Goal: Use online tool/utility: Utilize a website feature to perform a specific function

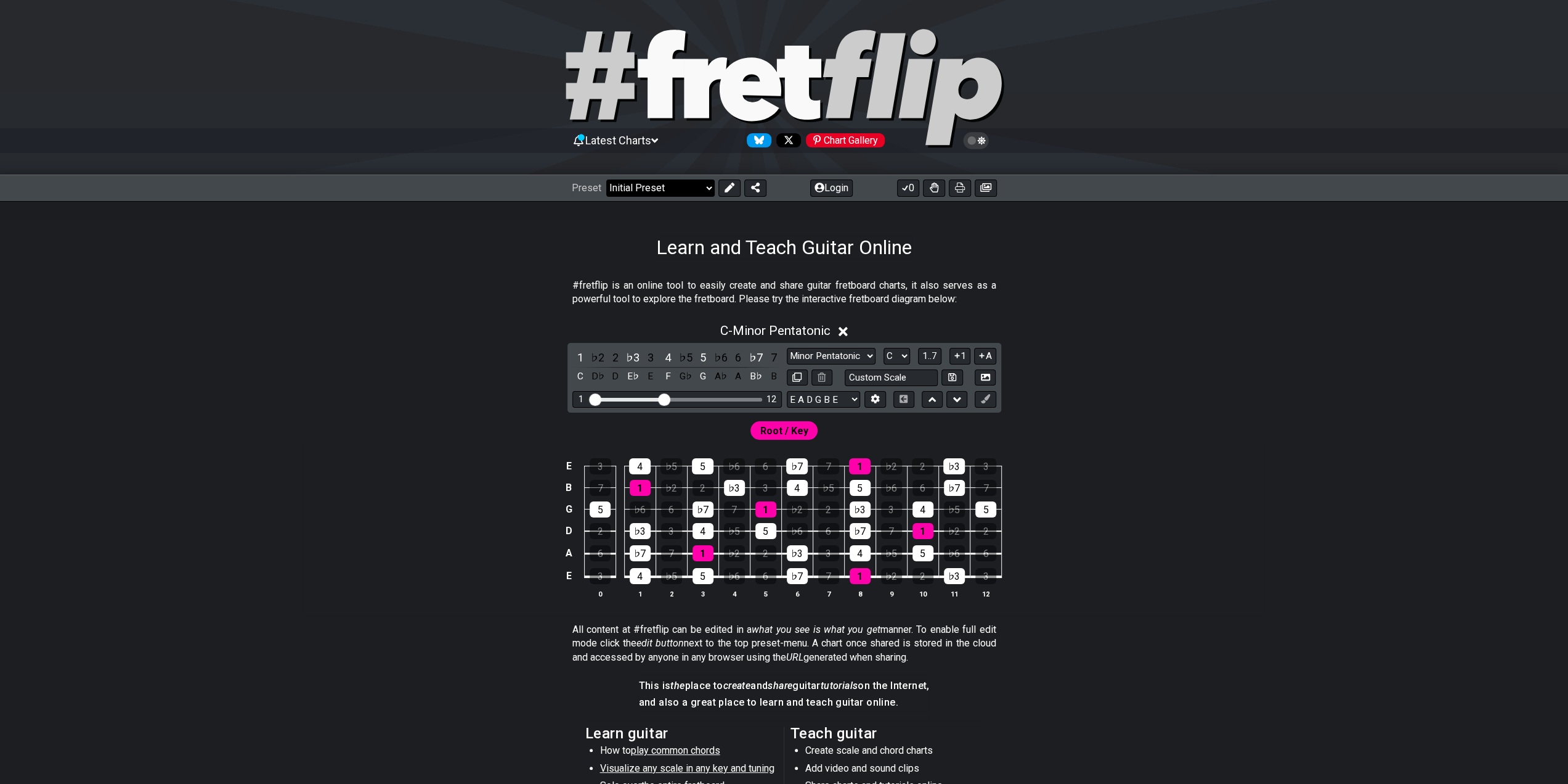
click at [703, 189] on select "Welcome to #fretflip! Initial Preset Custom Preset Minor Pentatonic Major Penta…" at bounding box center [661, 189] width 108 height 17
click at [295, 427] on div "#fretflip is an online tool to easily create and share guitar fretboard charts,…" at bounding box center [784, 627] width 1568 height 737
click at [848, 396] on select "E A D G B E E A D G B E E A D G B E B E A D F♯ B A D G C E A D A D G B E E♭ A♭ …" at bounding box center [824, 398] width 73 height 16
select select "B E A D G"
click at [787, 391] on select "E A D G B E E A D G B E E A D G B E B E A D F♯ B A D G C E A D A D G B E E♭ A♭ …" at bounding box center [824, 398] width 73 height 16
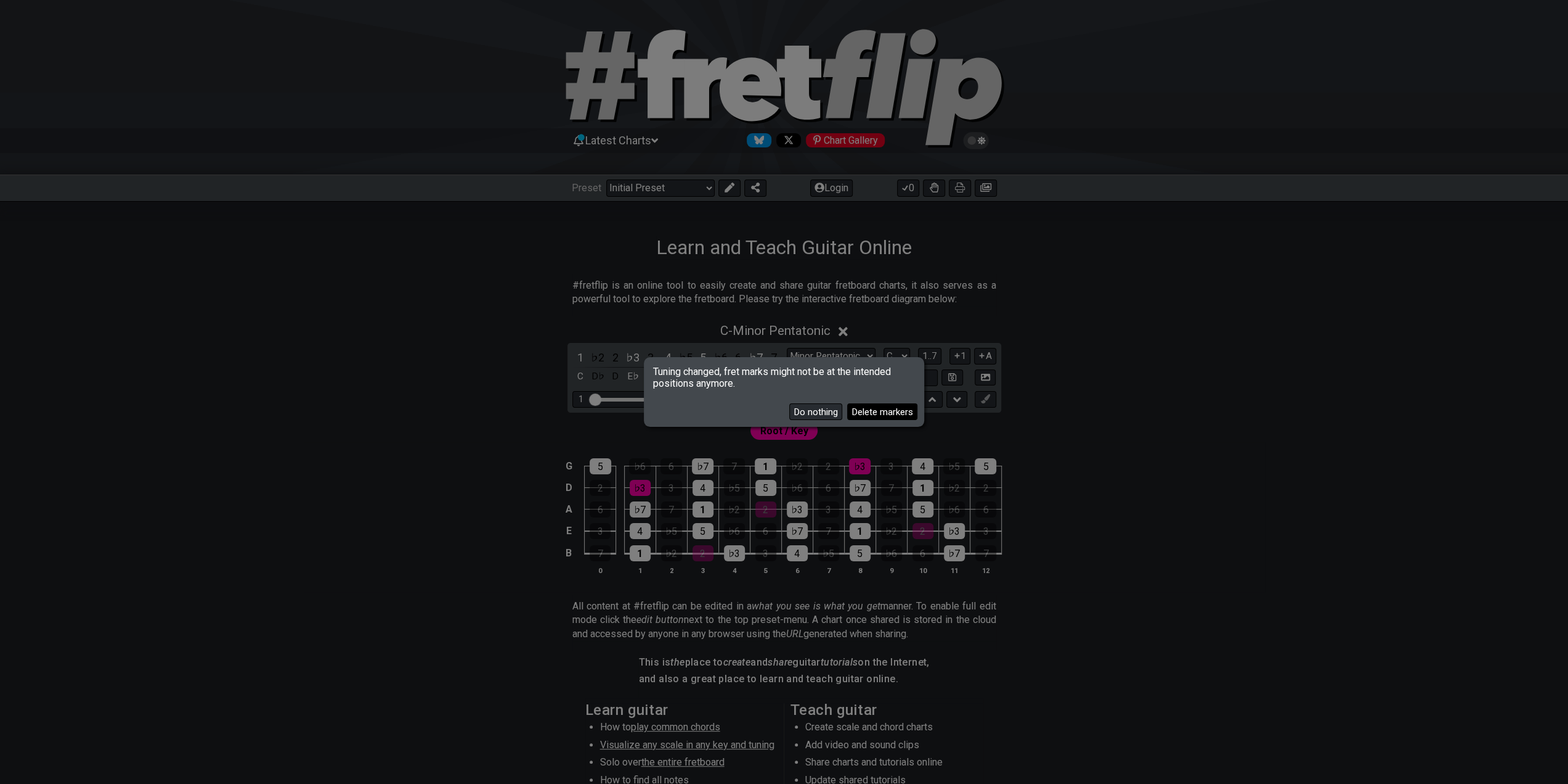
click at [874, 410] on button "Delete markers" at bounding box center [882, 411] width 71 height 16
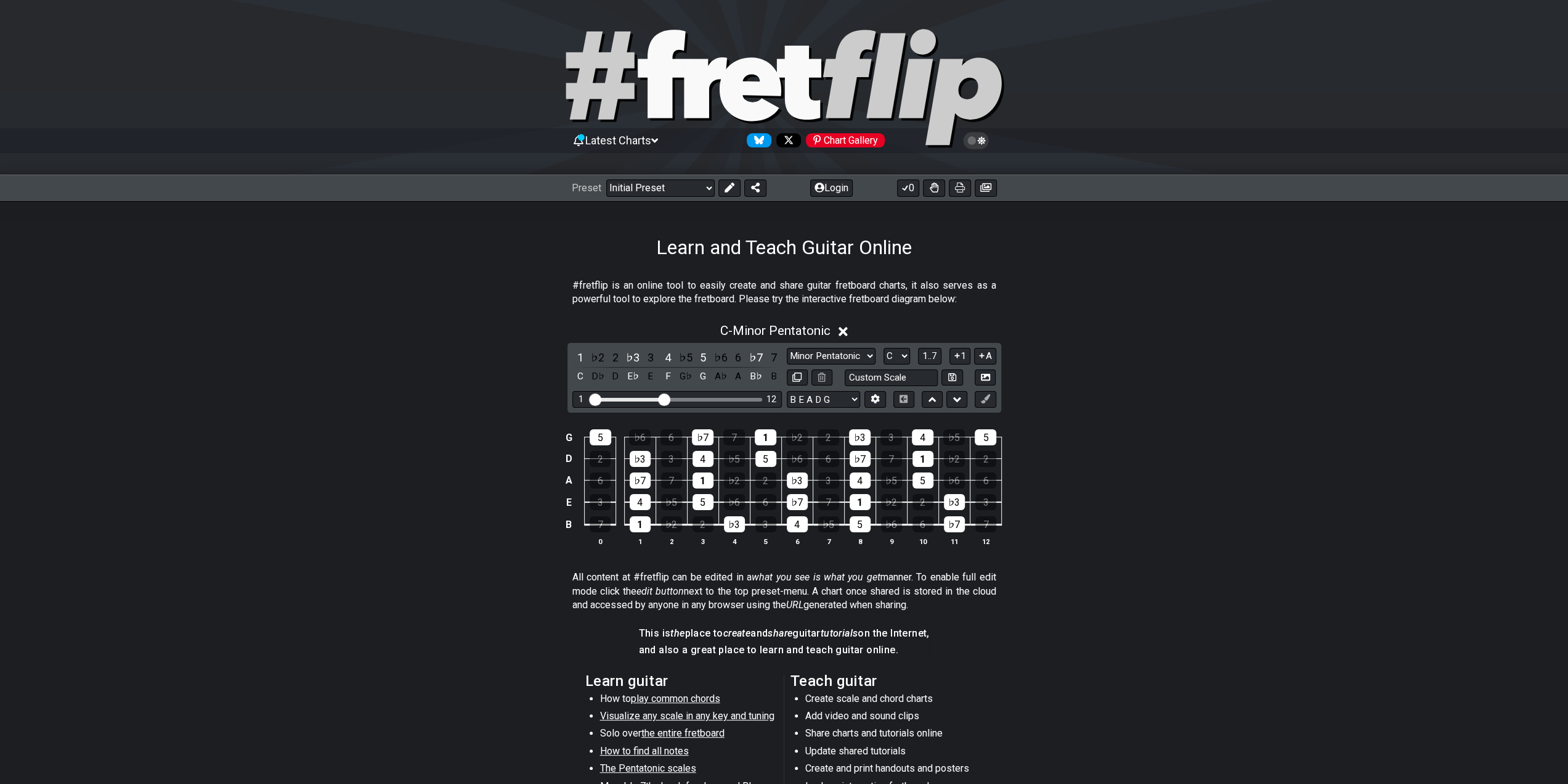
click at [381, 480] on div "G 5 ♭6 6 ♭7 7 1 ♭2 2 ♭3 3 4 ♭5 5 D 2 ♭3 3 4 ♭5 5 ♭6 6 ♭7 7 1 ♭2 2 A 6 ♭7 7 1 ♭2…" at bounding box center [784, 487] width 961 height 150
click at [874, 354] on select "Minor Pentatonic Click to edit Minor Pentatonic Major Pentatonic Minor Blues Ma…" at bounding box center [832, 356] width 89 height 16
click at [787, 348] on select "Minor Pentatonic Click to edit Minor Pentatonic Major Pentatonic Minor Blues Ma…" at bounding box center [832, 356] width 89 height 16
click at [903, 355] on select "A♭ A A♯ B♭ B C C♯ D♭ D D♯ E♭ E F F♯ G♭ G G♯" at bounding box center [897, 356] width 26 height 16
click at [1094, 419] on div "G 5 ♭6 6 ♭7 7 1 ♭2 2 ♭3 3 4 ♭5 5 D 2 ♭3 3 4 ♭5 5 ♭6 6 ♭7 7 1 ♭2 2 A 6 ♭7 7 1 ♭2…" at bounding box center [784, 487] width 961 height 150
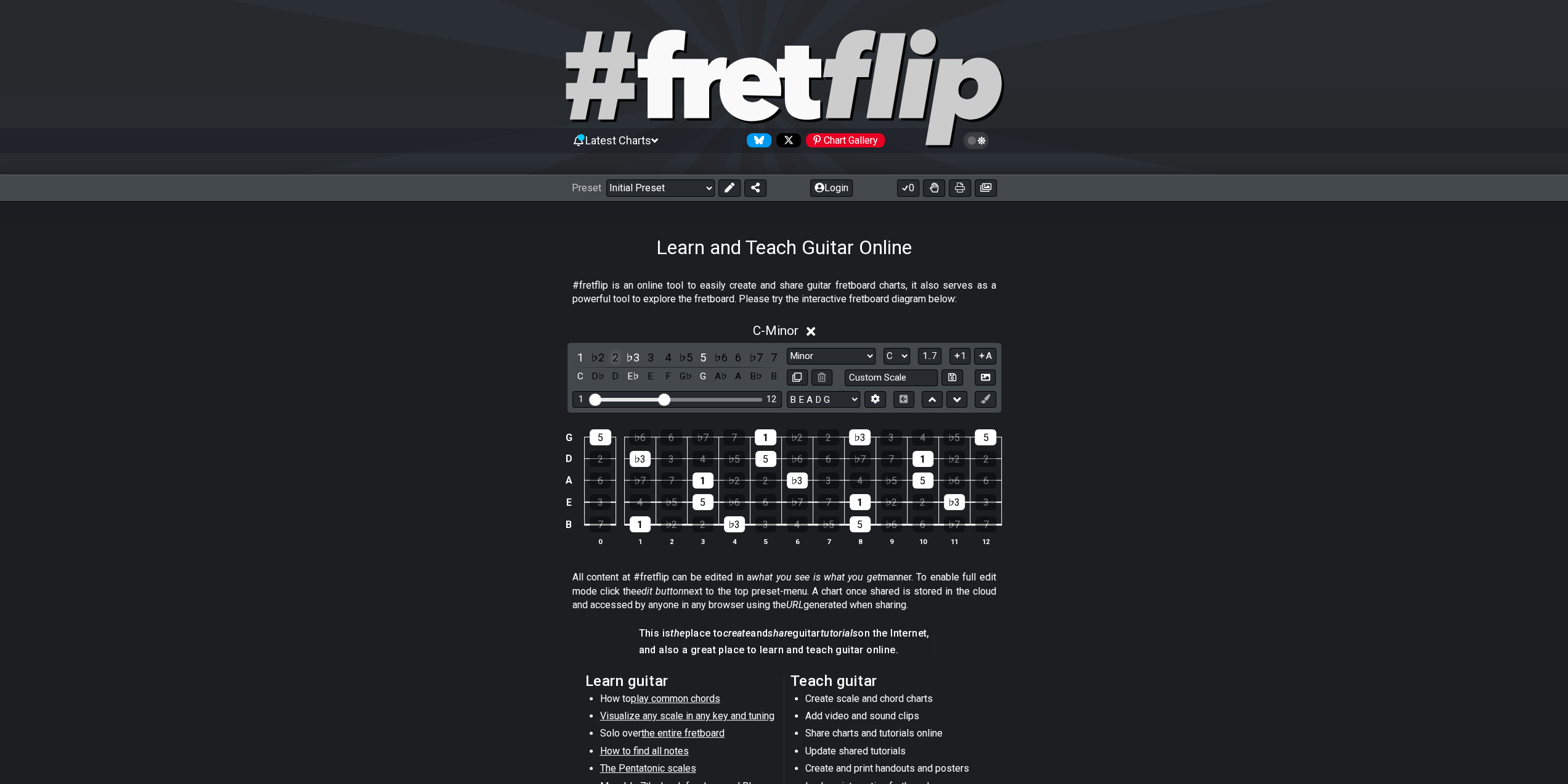
click at [613, 359] on div "2" at bounding box center [615, 357] width 16 height 16
click at [632, 356] on div "♭3" at bounding box center [633, 357] width 16 height 16
click at [652, 358] on div "3" at bounding box center [650, 357] width 16 height 16
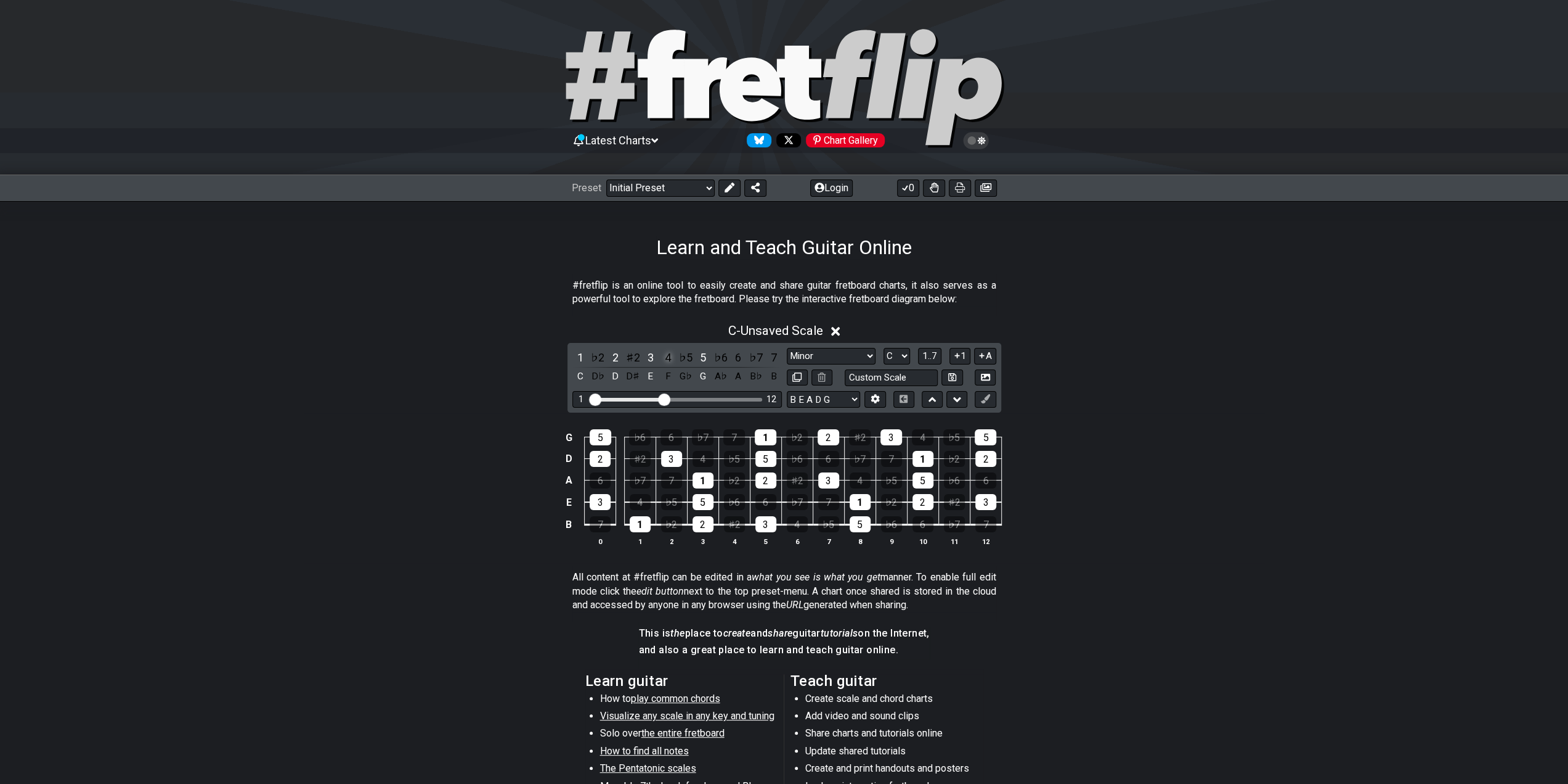
click at [668, 359] on div "4" at bounding box center [668, 357] width 16 height 16
click at [736, 357] on div "6" at bounding box center [738, 357] width 16 height 16
click at [773, 361] on div "7" at bounding box center [773, 357] width 16 height 16
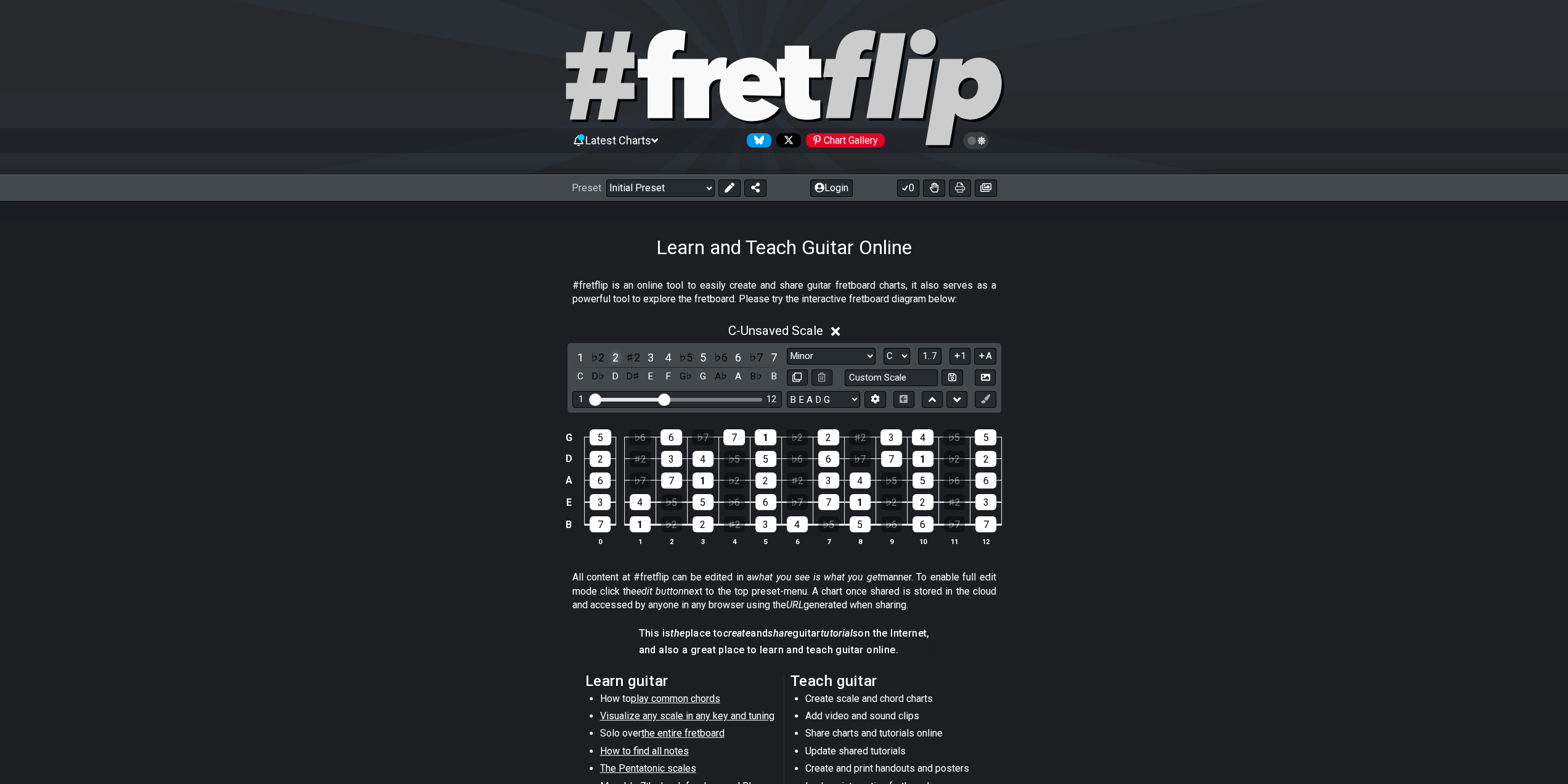
click at [615, 350] on div "2" at bounding box center [615, 357] width 16 height 16
click at [646, 355] on div "3" at bounding box center [650, 357] width 16 height 16
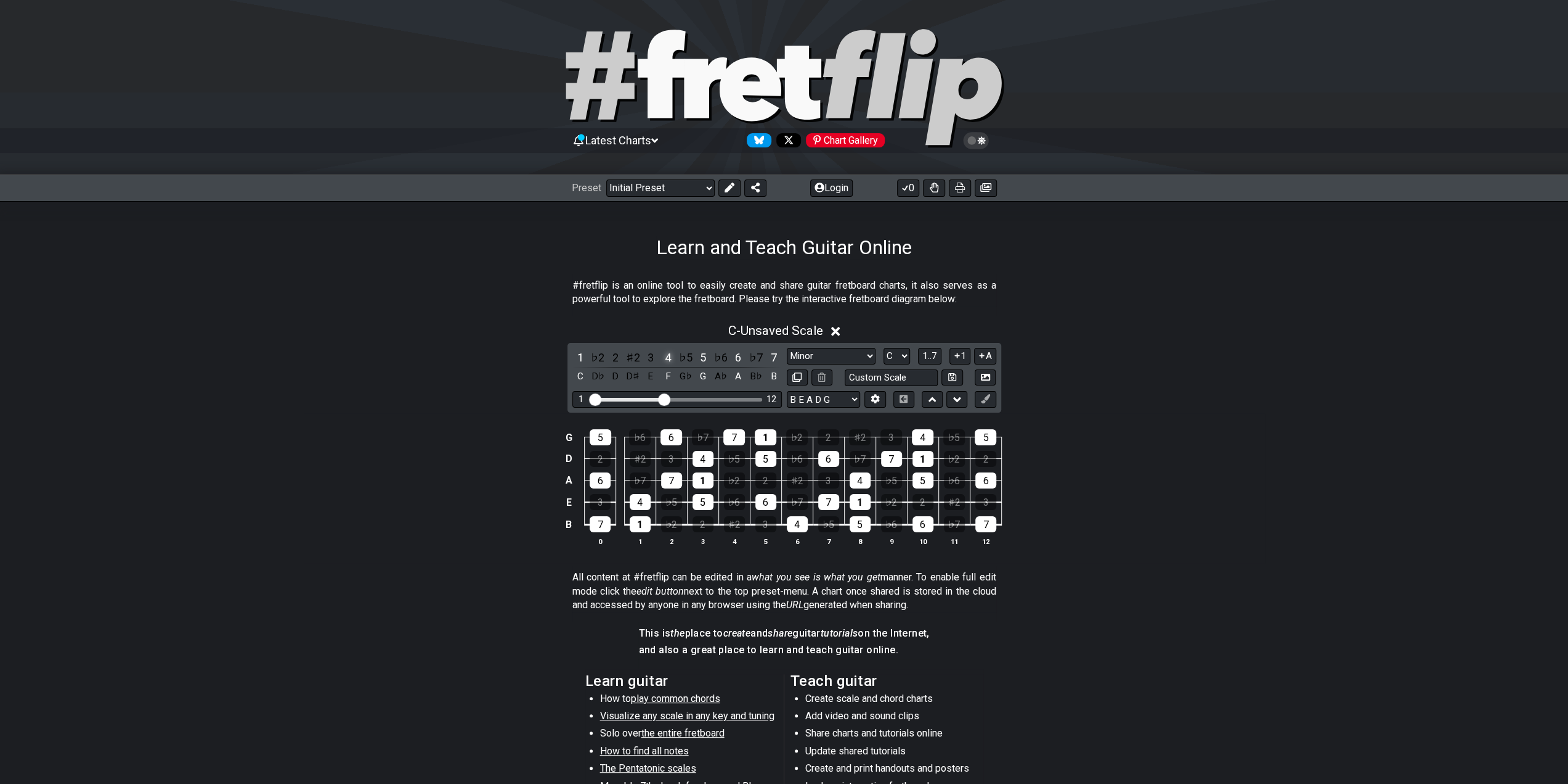
click at [667, 356] on div "4" at bounding box center [668, 357] width 16 height 16
click at [736, 358] on div "6" at bounding box center [738, 357] width 16 height 16
click at [652, 360] on div "3" at bounding box center [650, 357] width 16 height 16
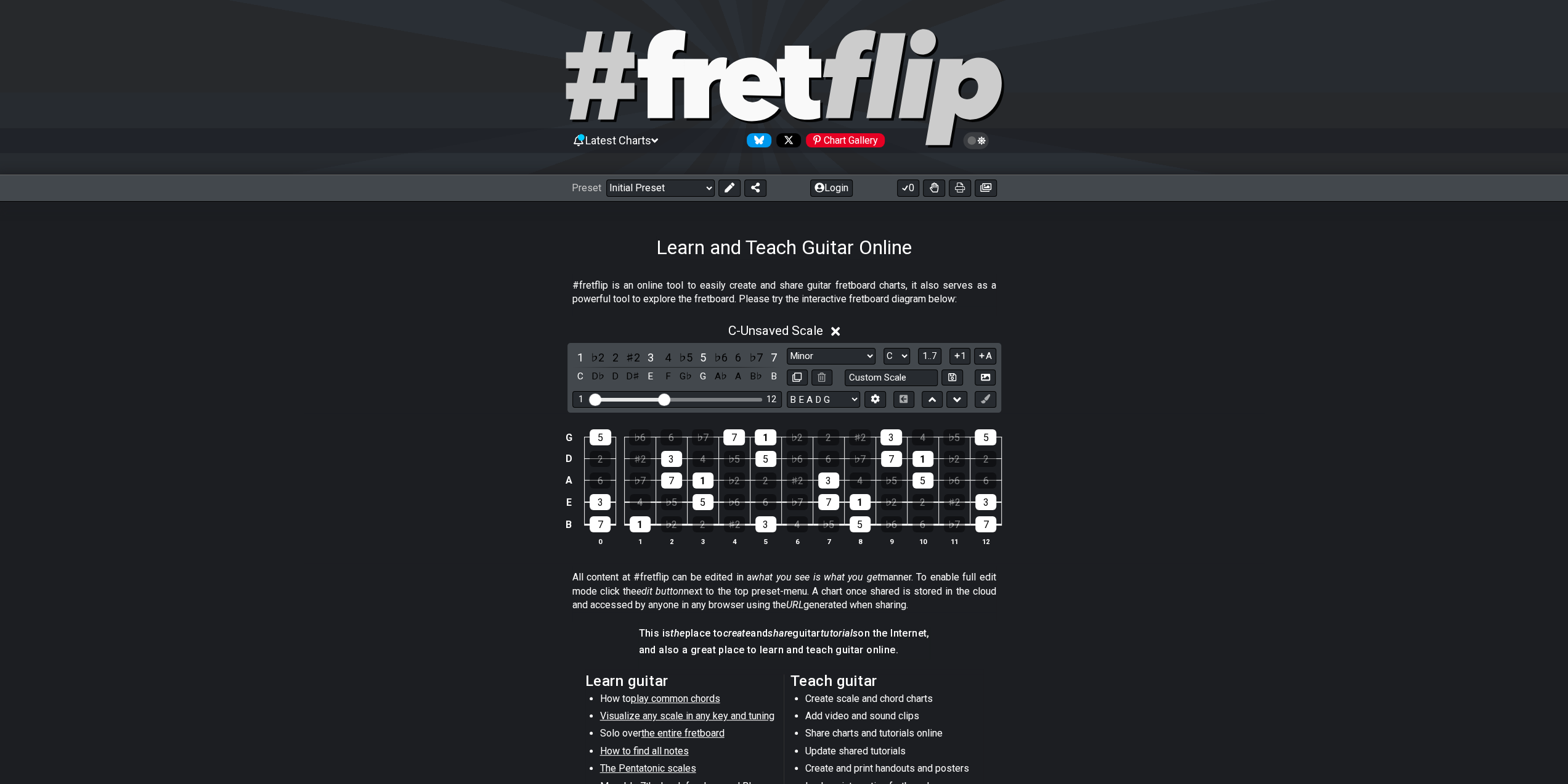
click at [651, 140] on span "Latest Charts" at bounding box center [618, 139] width 66 height 13
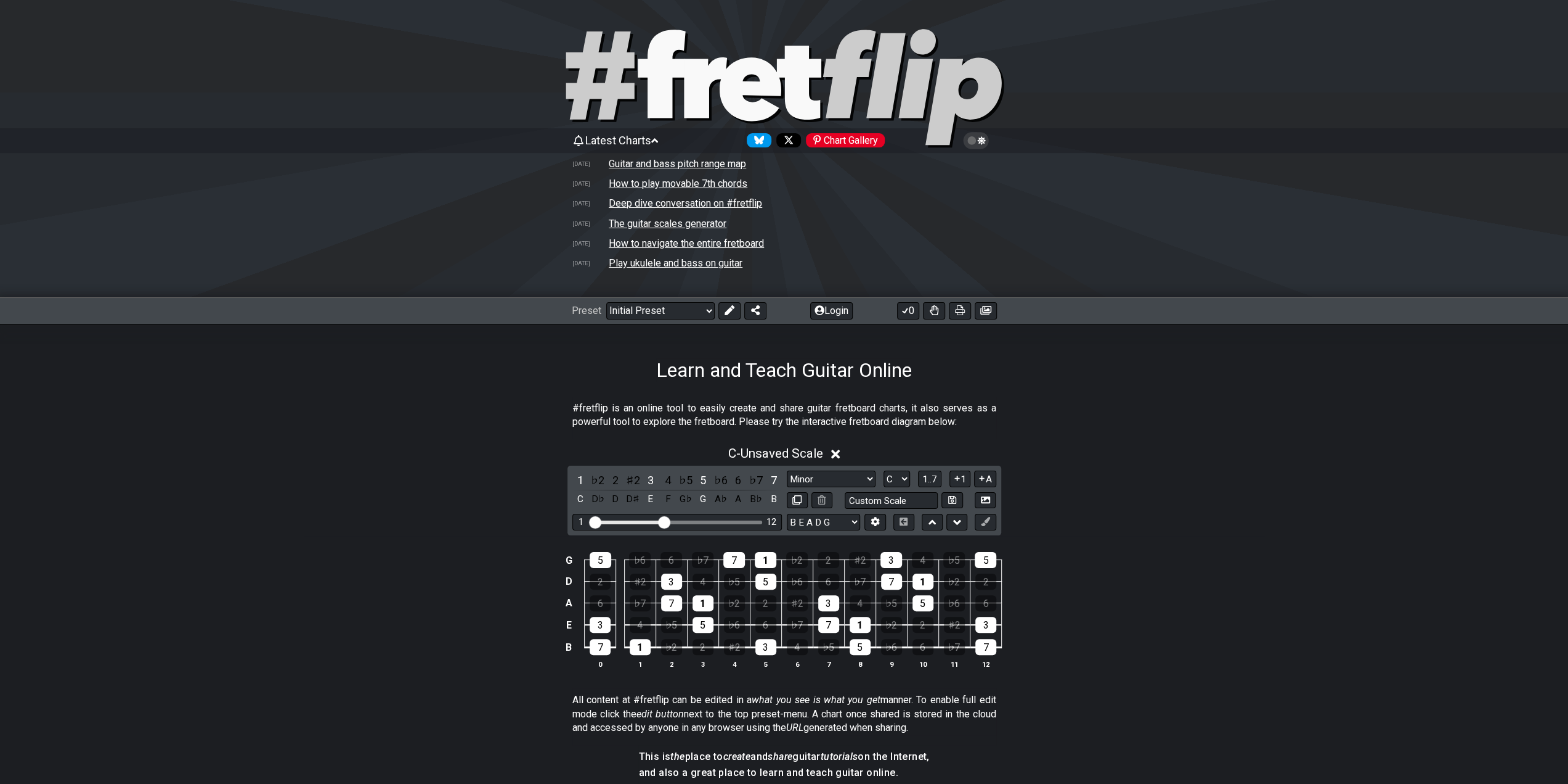
click at [658, 142] on icon at bounding box center [654, 140] width 7 height 4
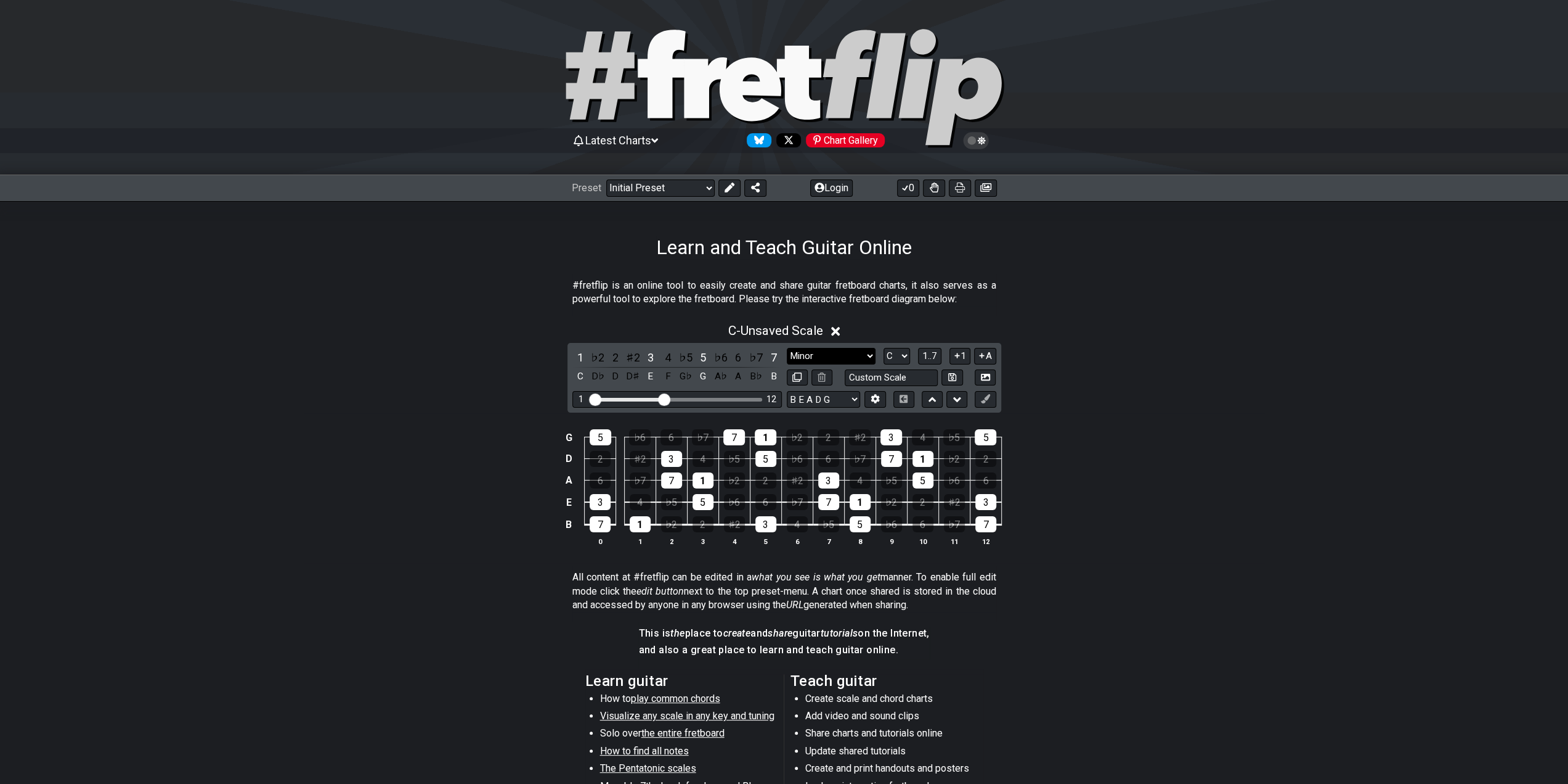
click at [844, 352] on select "Minor Pentatonic Click to edit Minor Pentatonic Major Pentatonic Minor Blues Ma…" at bounding box center [832, 356] width 89 height 16
select select "Major"
click at [787, 348] on select "Minor Pentatonic Click to edit Minor Pentatonic Major Pentatonic Minor Blues Ma…" at bounding box center [832, 356] width 89 height 16
click at [777, 357] on div "7" at bounding box center [773, 357] width 16 height 16
click at [900, 352] on select "A♭ A A♯ B♭ B C C♯ D♭ D D♯ E♭ E F F♯ G♭ G G♯" at bounding box center [897, 356] width 26 height 16
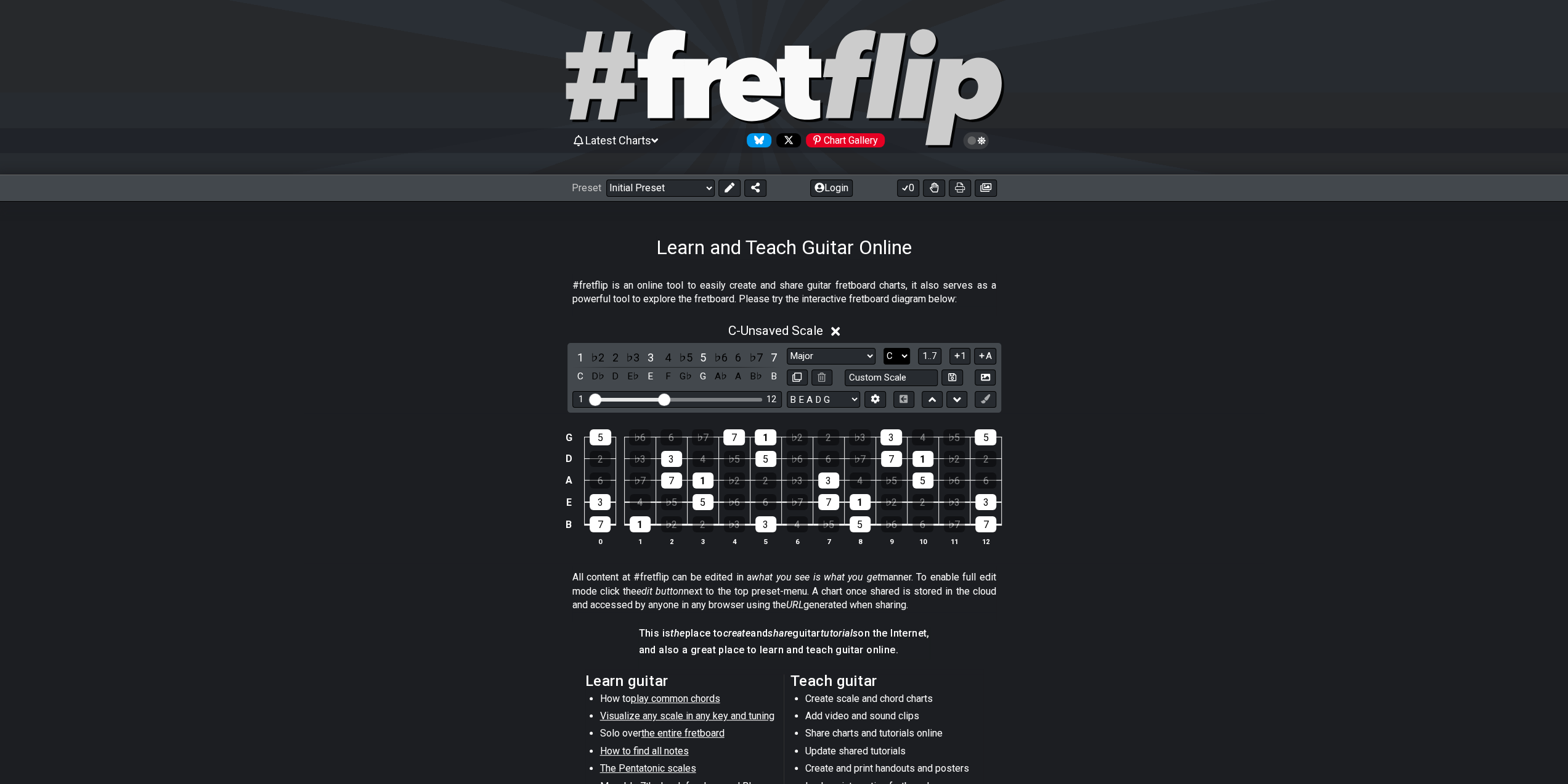
select select "B"
click at [884, 348] on select "A♭ A A♯ B♭ B C C♯ D♭ D D♯ E♭ E F F♯ G♭ G G♯" at bounding box center [897, 356] width 26 height 16
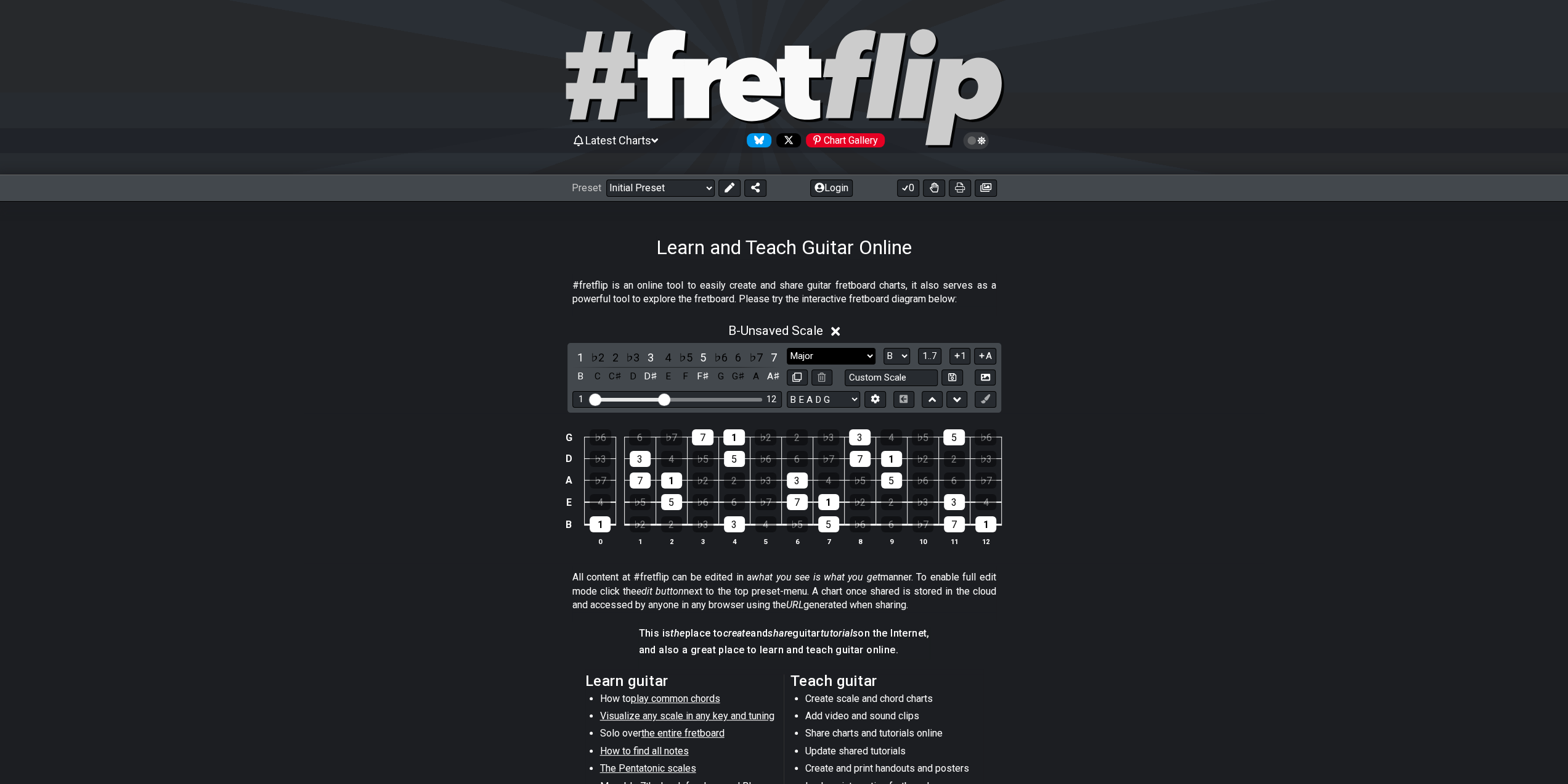
click at [828, 352] on select "Minor Pentatonic Click to edit Minor Pentatonic Major Pentatonic Minor Blues Ma…" at bounding box center [832, 356] width 89 height 16
click at [829, 352] on select "Minor Pentatonic Click to edit Minor Pentatonic Major Pentatonic Minor Blues Ma…" at bounding box center [832, 356] width 89 height 16
click at [1130, 512] on div "G ♭6 6 ♭7 7 1 ♭2 2 ♭3 3 4 ♭5 5 ♭6 D ♭3 3 4 ♭5 5 ♭6 6 ♭7 7 1 ♭2 2 ♭3 A ♭7 7 1 ♭2…" at bounding box center [784, 487] width 961 height 150
click at [1174, 396] on div "B - Unsaved Scale 1 ♭2 2 ♭3 3 4 ♭5 5 ♭6 6 ♭7 7 B C C♯ D D♯ E F F♯ G G♯ A A♯ Min…" at bounding box center [784, 440] width 961 height 247
click at [1305, 388] on div "#fretflip is an online tool to easily create and share guitar fretboard charts,…" at bounding box center [784, 601] width 1568 height 684
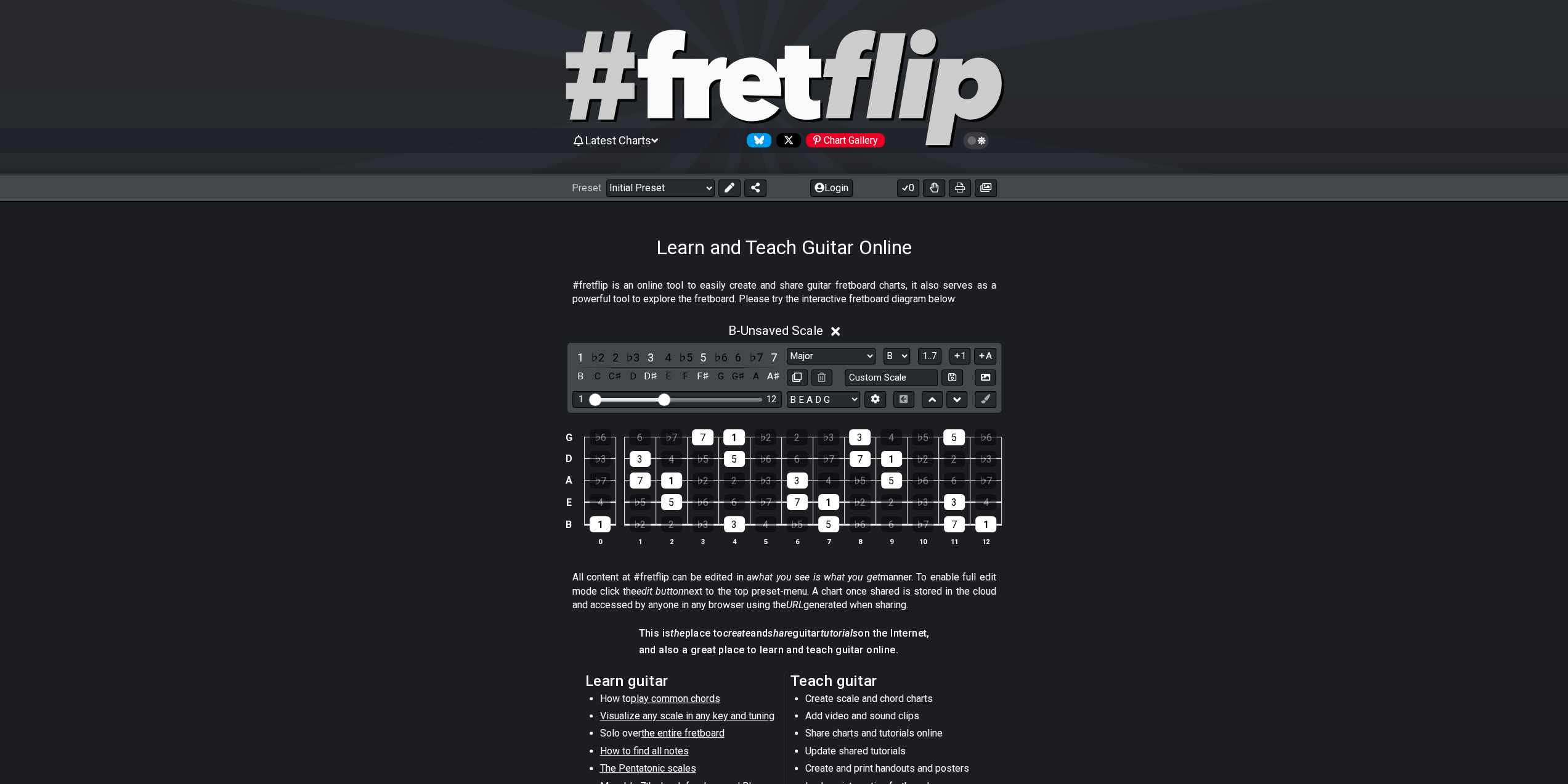
drag, startPoint x: 1106, startPoint y: 343, endPoint x: 1101, endPoint y: 331, distance: 13.0
click at [1107, 339] on div "B - Unsaved Scale 1 ♭2 2 ♭3 3 4 ♭5 5 ♭6 6 ♭7 7 B C C♯ D D♯ E F F♯ G G♯ A A♯ Min…" at bounding box center [784, 440] width 961 height 247
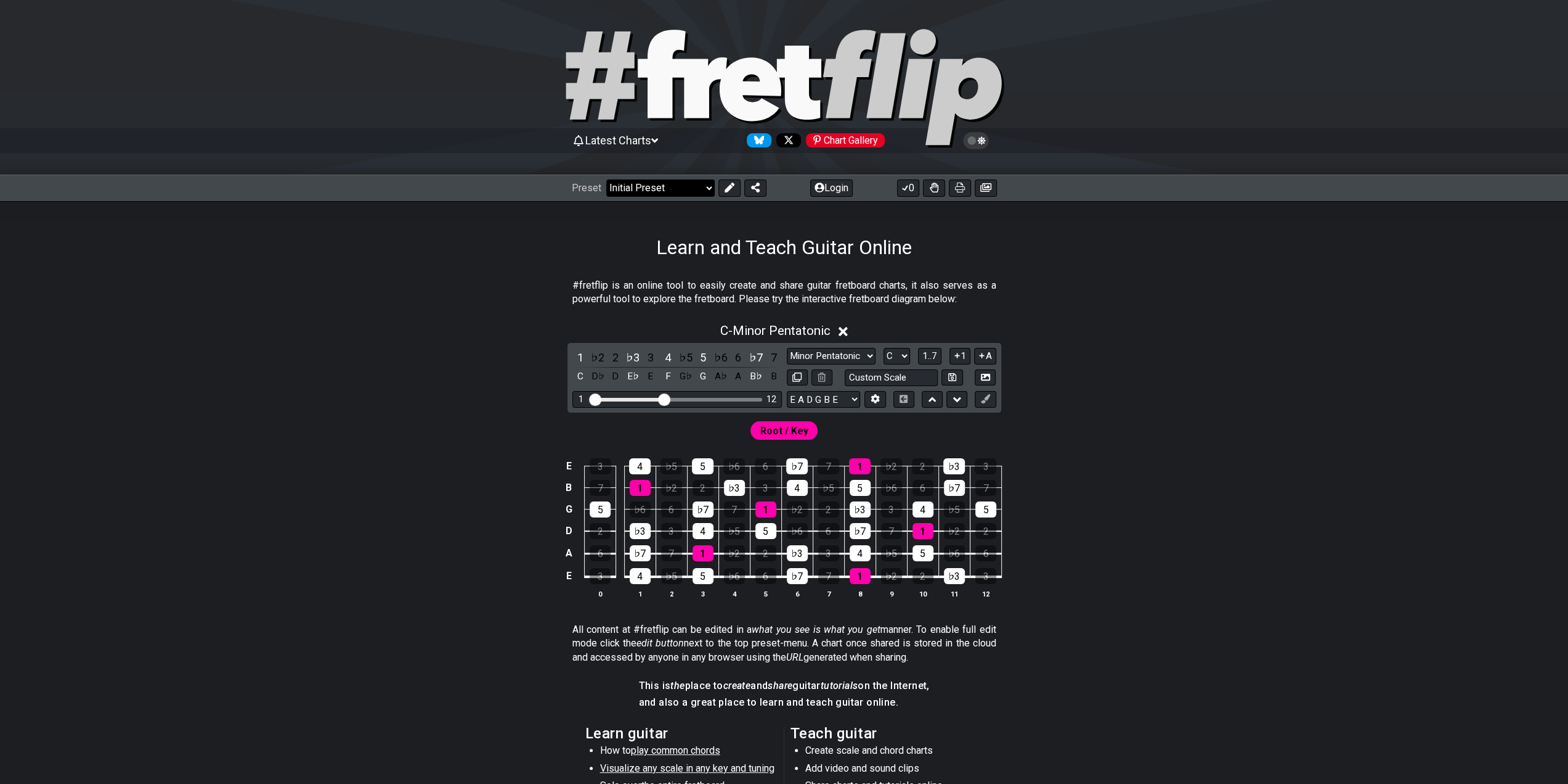
click at [692, 192] on select "Welcome to #fretflip! Initial Preset Custom Preset Minor Pentatonic Major Penta…" at bounding box center [661, 189] width 108 height 17
click at [607, 180] on select "Welcome to #fretflip! Initial Preset Custom Preset Minor Pentatonic Major Penta…" at bounding box center [661, 189] width 108 height 17
select select "/movable-7th-chords"
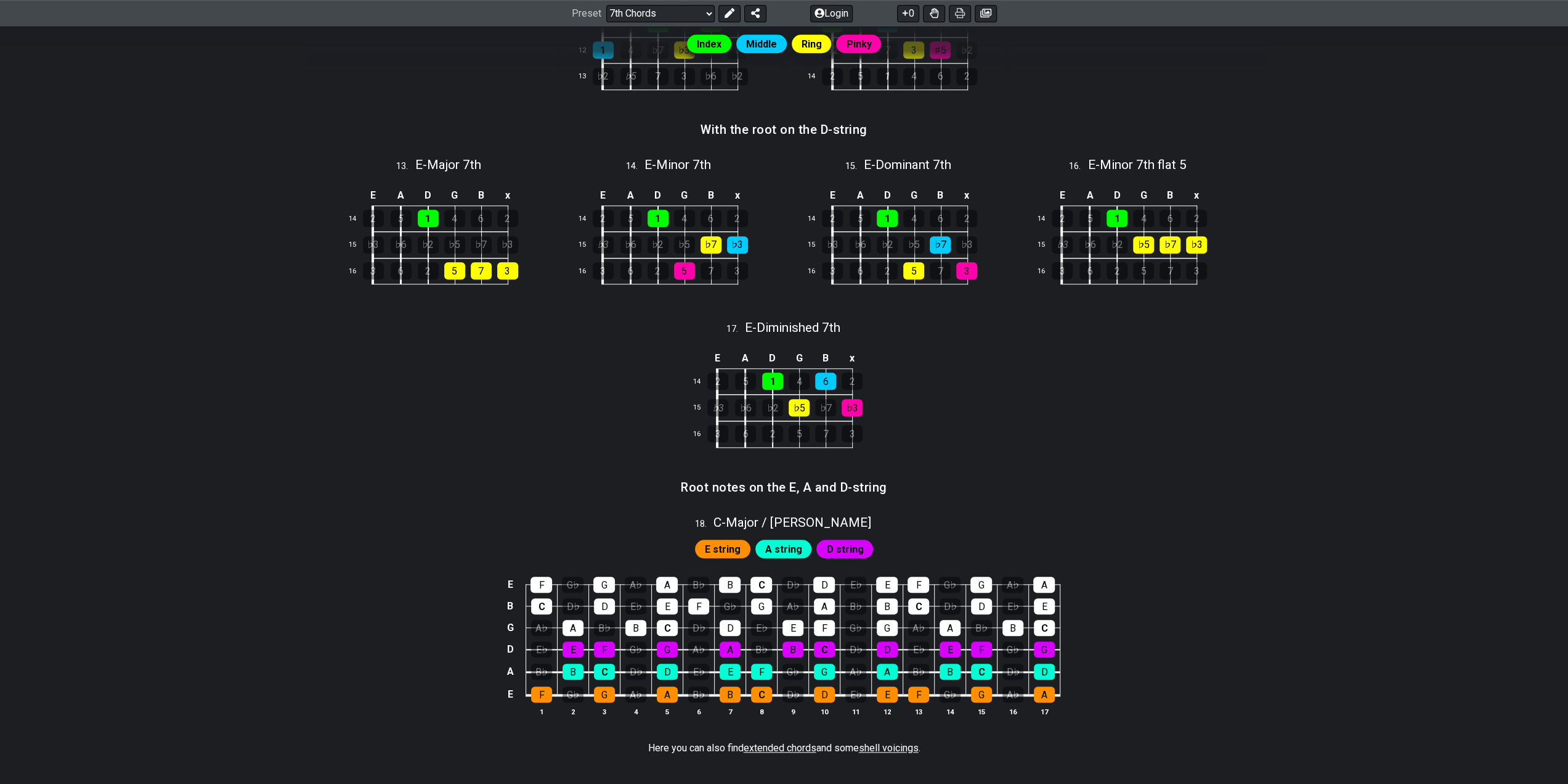
scroll to position [1172, 0]
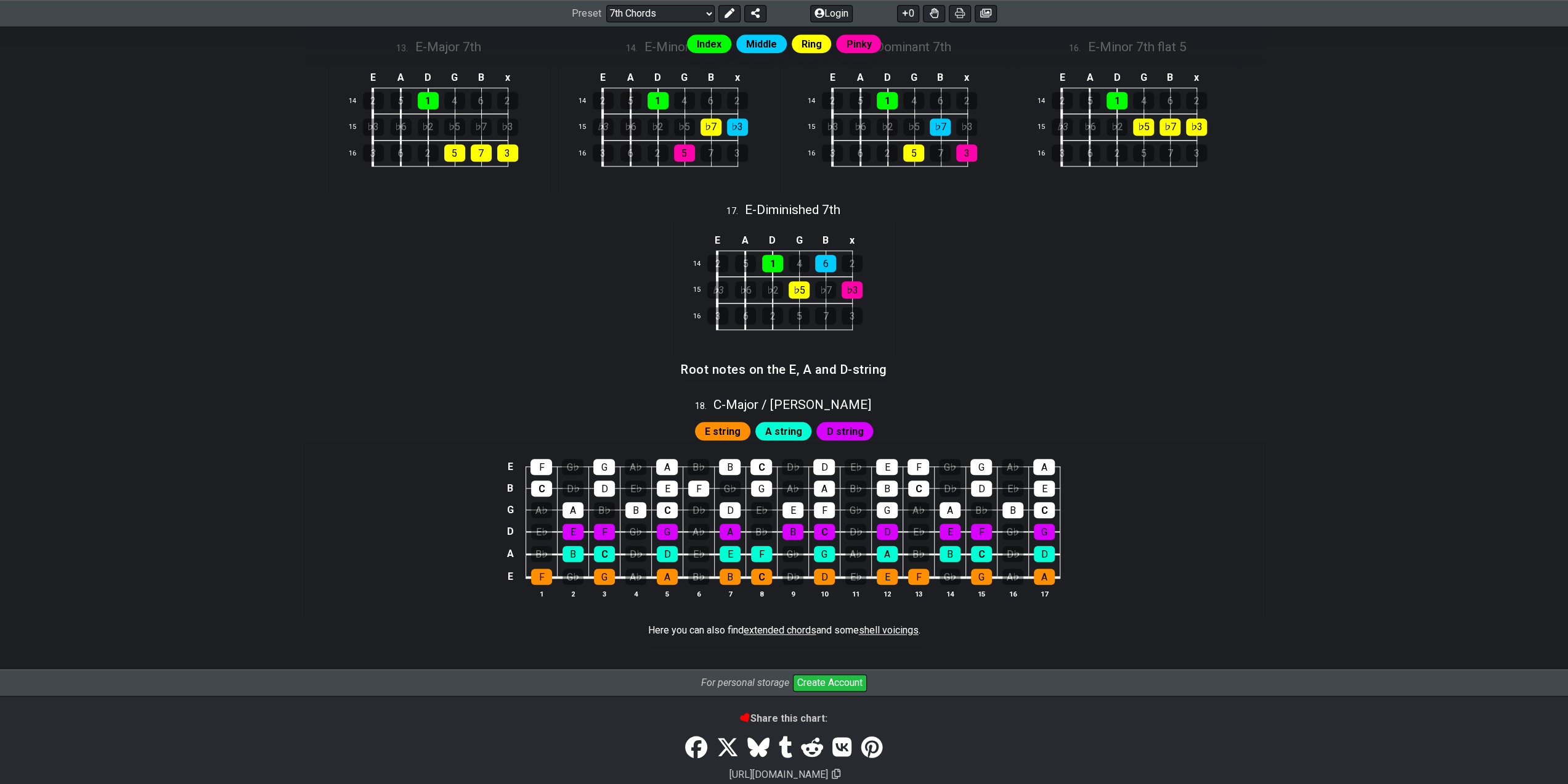
click at [1197, 429] on div "E string A string D string" at bounding box center [784, 427] width 961 height 30
drag, startPoint x: 1234, startPoint y: 757, endPoint x: 1240, endPoint y: 750, distance: 9.2
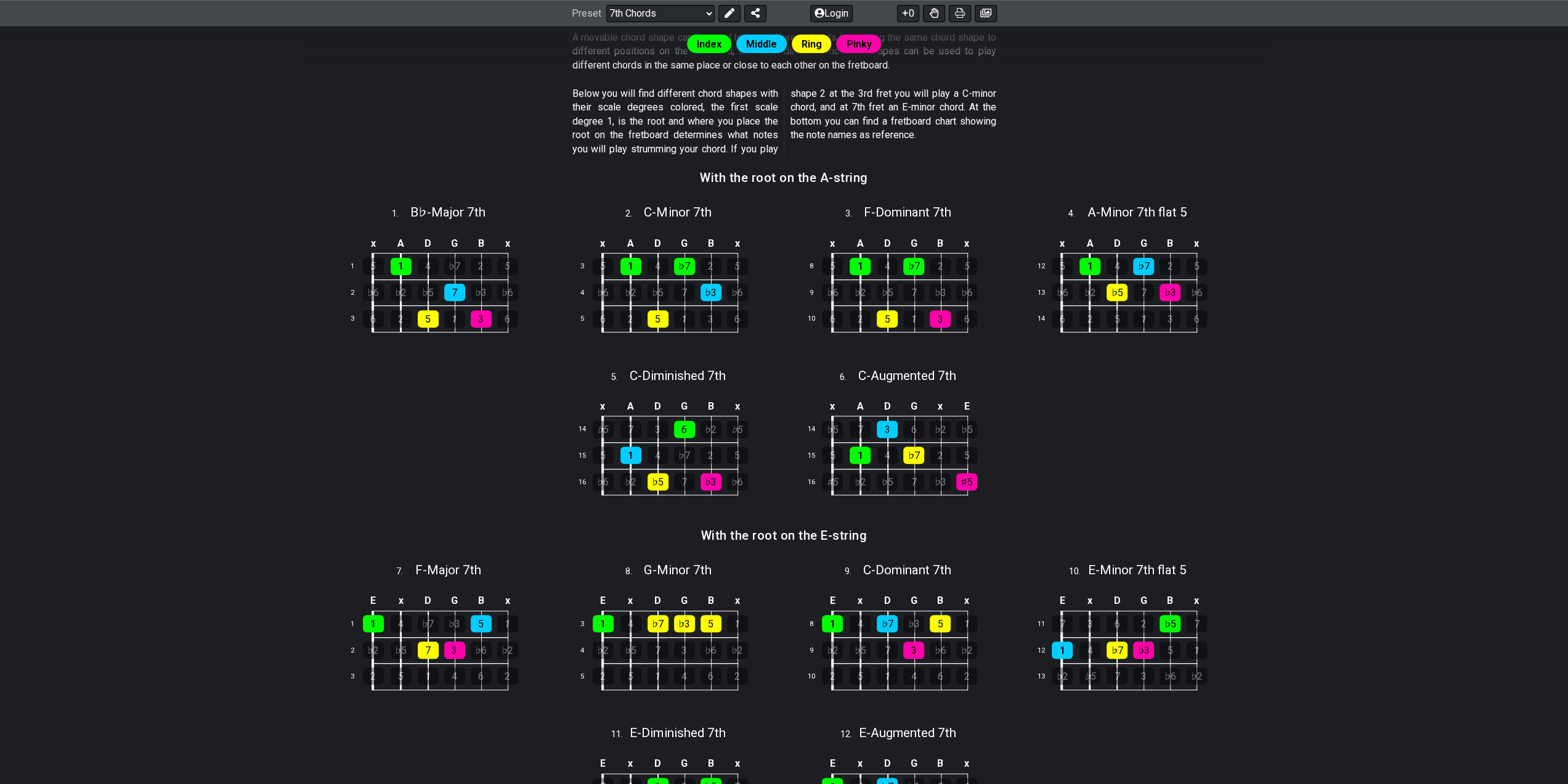
scroll to position [0, 0]
